Goal: Information Seeking & Learning: Learn about a topic

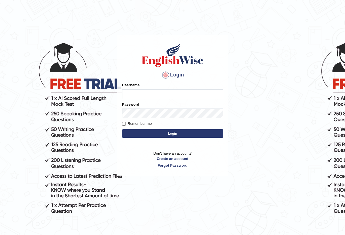
click at [154, 94] on input "Username" at bounding box center [172, 94] width 101 height 10
type input "habeeb_parramatta"
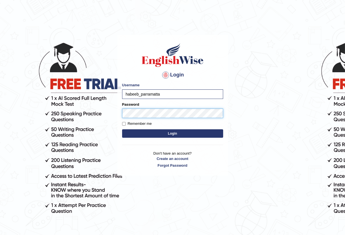
click at [122, 129] on button "Login" at bounding box center [172, 133] width 101 height 8
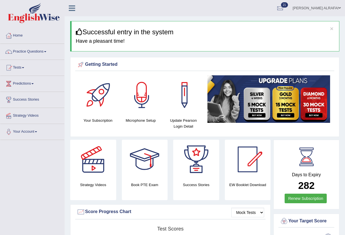
click at [28, 49] on link "Practice Questions" at bounding box center [32, 51] width 64 height 14
click at [36, 50] on link "Practice Questions" at bounding box center [32, 51] width 64 height 14
click at [42, 51] on link "Practice Questions" at bounding box center [32, 51] width 64 height 14
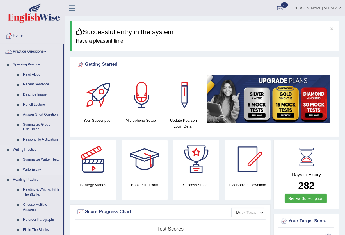
click at [31, 171] on link "Write Essay" at bounding box center [41, 170] width 42 height 10
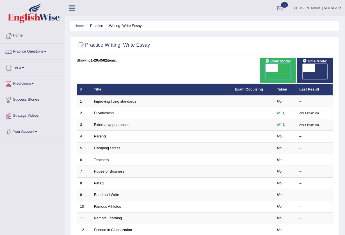
click at [274, 69] on span at bounding box center [272, 68] width 12 height 8
checkbox input "true"
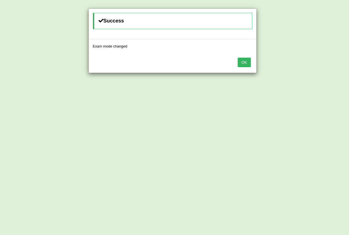
click at [247, 62] on button "OK" at bounding box center [244, 63] width 13 height 10
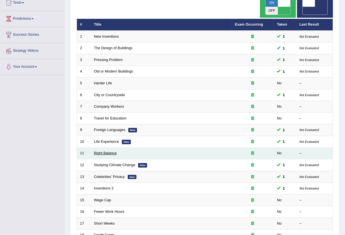
click at [110, 151] on link "Right Balance" at bounding box center [105, 153] width 23 height 4
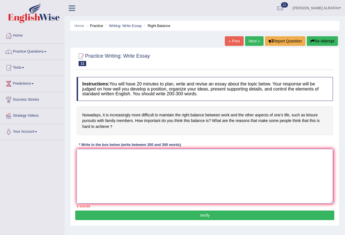
click at [136, 162] on textarea at bounding box center [205, 176] width 256 height 54
paste textarea "The increasing influence of right balance on our lives has ignited numerous dis…"
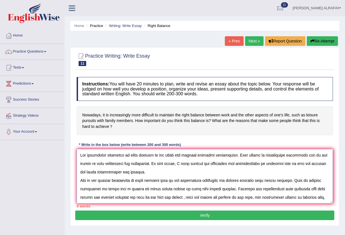
scroll to position [64, 0]
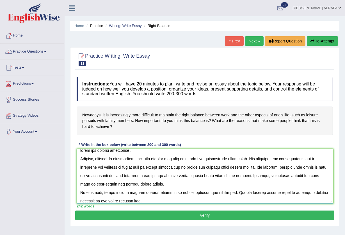
type textarea "The increasing influence of right balance on our lives has ignited numerous dis…"
click at [171, 217] on button "Verify" at bounding box center [204, 215] width 259 height 10
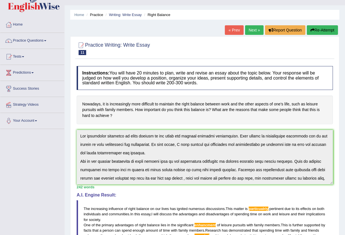
scroll to position [0, 0]
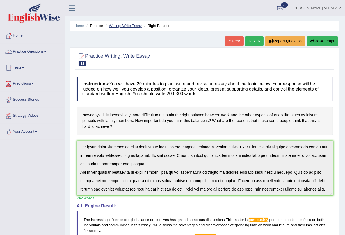
click at [136, 26] on link "Writing: Write Essay" at bounding box center [125, 26] width 33 height 4
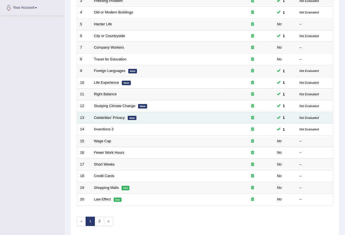
scroll to position [137, 0]
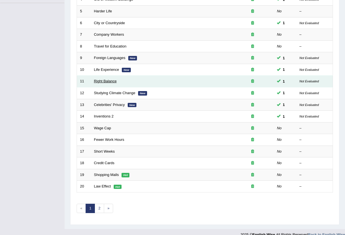
click at [104, 79] on link "Right Balance" at bounding box center [105, 81] width 23 height 4
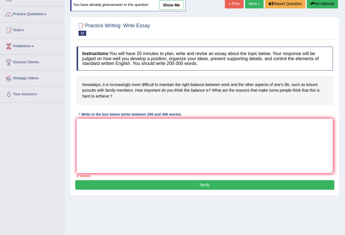
click at [173, 8] on link "show me" at bounding box center [171, 5] width 24 height 10
type textarea "The increasing influence of right balance on our lives has ignited numerous dis…"
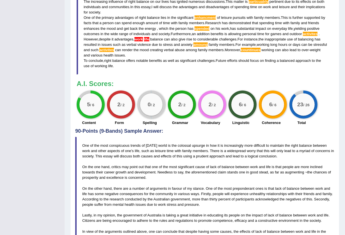
scroll to position [192, 0]
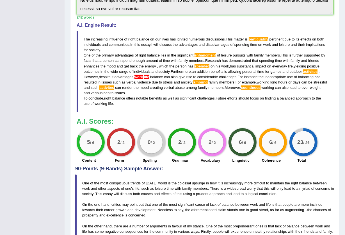
drag, startPoint x: 324, startPoint y: 98, endPoint x: 119, endPoint y: 97, distance: 205.3
click at [119, 97] on blockquote "The increasing influence of right balance on our lives has ignited numerous dis…" at bounding box center [205, 71] width 256 height 81
drag, startPoint x: 130, startPoint y: 72, endPoint x: 134, endPoint y: 61, distance: 11.1
click at [134, 61] on blockquote "The increasing influence of right balance on our lives has ignited numerous dis…" at bounding box center [205, 71] width 256 height 81
click at [147, 60] on blockquote "The increasing influence of right balance on our lives has ignited numerous dis…" at bounding box center [205, 71] width 256 height 81
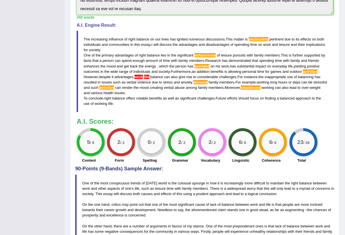
drag, startPoint x: 151, startPoint y: 60, endPoint x: 156, endPoint y: 61, distance: 4.8
click at [156, 61] on span "amount" at bounding box center [152, 60] width 12 height 4
click at [156, 60] on span "amount" at bounding box center [152, 60] width 12 height 4
click at [158, 61] on span "amount" at bounding box center [152, 60] width 12 height 4
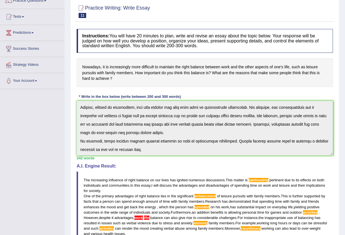
scroll to position [42, 0]
